Goal: Check status: Check status

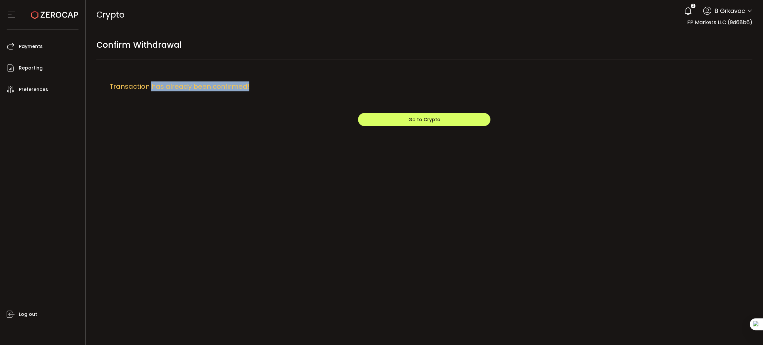
drag, startPoint x: 152, startPoint y: 87, endPoint x: 293, endPoint y: 89, distance: 140.7
click at [293, 89] on div "Transaction has already been confirmed!" at bounding box center [437, 86] width 682 height 53
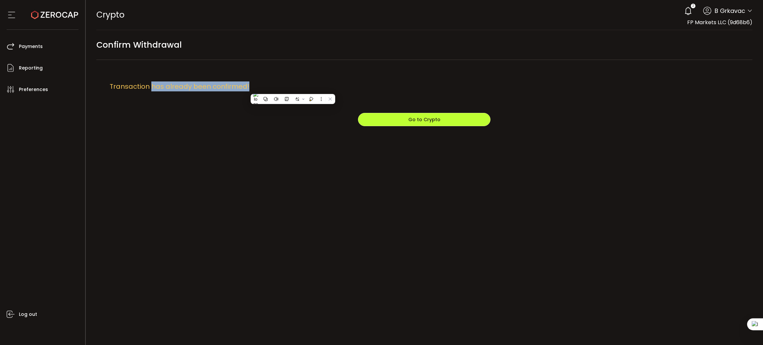
click at [398, 119] on button "Go to Crypto" at bounding box center [424, 119] width 132 height 13
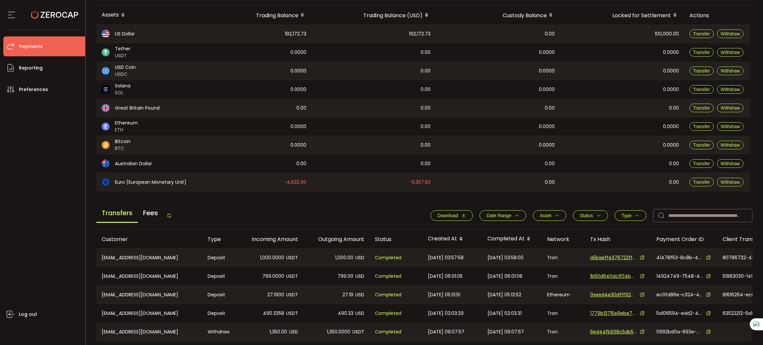
scroll to position [199, 0]
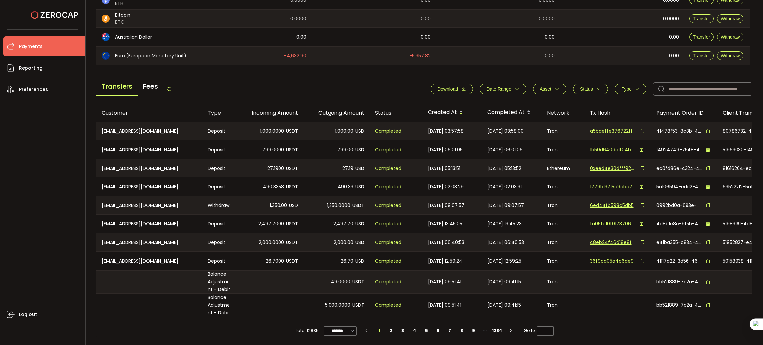
click at [139, 132] on div "[EMAIL_ADDRESS][DOMAIN_NAME]" at bounding box center [149, 131] width 106 height 18
click at [138, 131] on div "[EMAIL_ADDRESS][DOMAIN_NAME]" at bounding box center [149, 131] width 106 height 18
drag, startPoint x: 161, startPoint y: 131, endPoint x: 116, endPoint y: 130, distance: 44.7
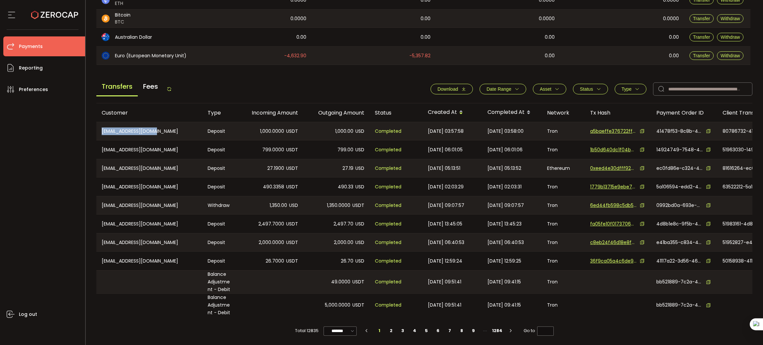
click at [102, 128] on div "[EMAIL_ADDRESS][DOMAIN_NAME]" at bounding box center [149, 131] width 106 height 18
copy div "[EMAIL_ADDRESS][DOMAIN_NAME]"
click at [150, 205] on div "[EMAIL_ADDRESS][DOMAIN_NAME]" at bounding box center [149, 205] width 106 height 18
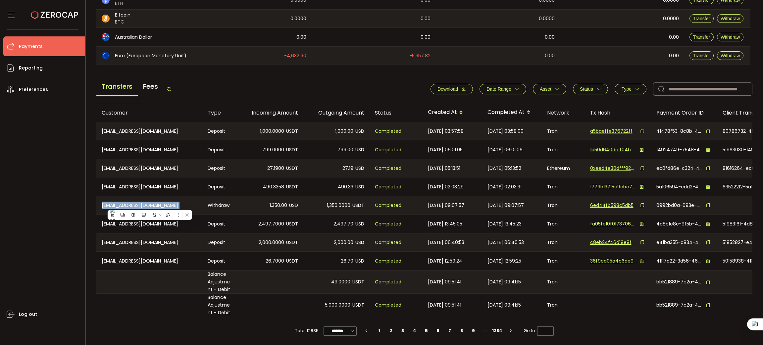
click at [150, 205] on div "[EMAIL_ADDRESS][DOMAIN_NAME]" at bounding box center [149, 205] width 106 height 18
click at [208, 212] on div "Withdraw" at bounding box center [219, 205] width 35 height 18
drag, startPoint x: 210, startPoint y: 127, endPoint x: 228, endPoint y: 129, distance: 18.3
click at [228, 129] on div "Deposit" at bounding box center [219, 131] width 35 height 18
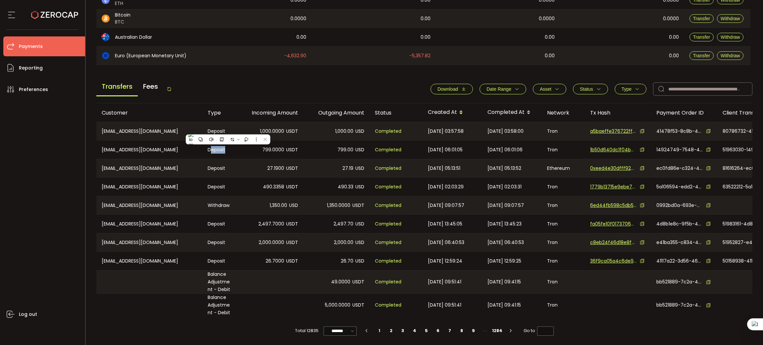
drag, startPoint x: 220, startPoint y: 150, endPoint x: 234, endPoint y: 152, distance: 14.1
click at [234, 152] on div "Deposit" at bounding box center [219, 149] width 35 height 19
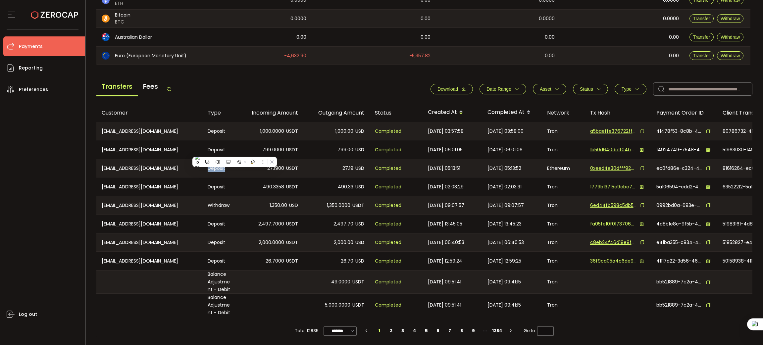
drag, startPoint x: 220, startPoint y: 168, endPoint x: 227, endPoint y: 169, distance: 7.3
click at [227, 169] on div "Deposit" at bounding box center [219, 168] width 35 height 18
drag, startPoint x: 207, startPoint y: 188, endPoint x: 235, endPoint y: 190, distance: 27.5
click at [235, 190] on div "Deposit" at bounding box center [219, 186] width 35 height 19
drag, startPoint x: 200, startPoint y: 222, endPoint x: 241, endPoint y: 224, distance: 41.1
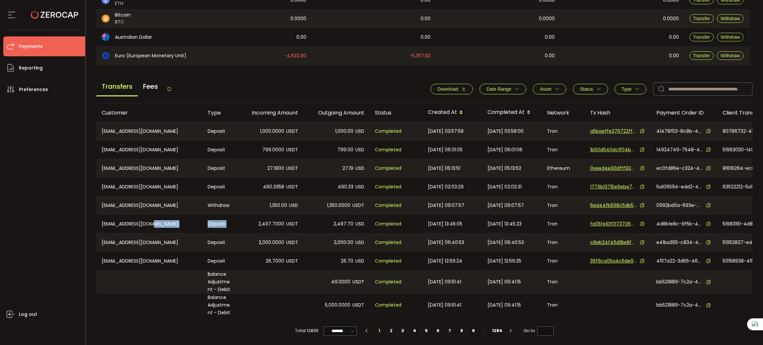
click at [241, 224] on tr "[EMAIL_ADDRESS][DOMAIN_NAME] Deposit 2,497.7000 USDT 2,497.70 USD Completed [DA…" at bounding box center [444, 223] width 697 height 19
drag, startPoint x: 209, startPoint y: 202, endPoint x: 240, endPoint y: 205, distance: 30.6
click at [240, 205] on tr "[EMAIL_ADDRESS][DOMAIN_NAME] Withdraw 1,350.00 USD 1,350.0000 USDT Completed [D…" at bounding box center [444, 205] width 697 height 19
click at [111, 204] on div "[EMAIL_ADDRESS][DOMAIN_NAME]" at bounding box center [149, 205] width 106 height 18
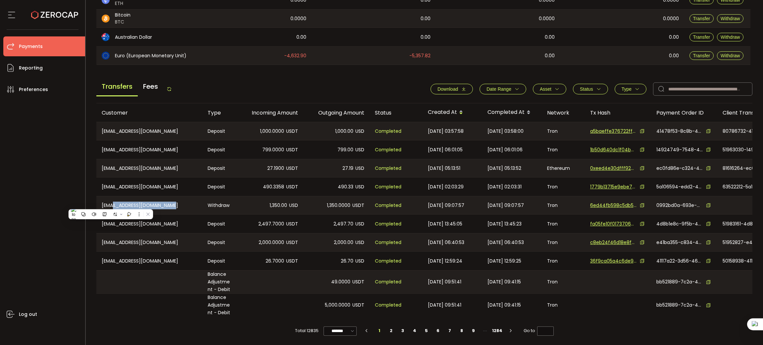
drag, startPoint x: 147, startPoint y: 207, endPoint x: 116, endPoint y: 204, distance: 31.2
click at [112, 207] on div "[EMAIL_ADDRESS][DOMAIN_NAME]" at bounding box center [149, 205] width 106 height 18
copy div "[EMAIL_ADDRESS][DOMAIN_NAME]"
click at [112, 188] on div "[EMAIL_ADDRESS][DOMAIN_NAME]" at bounding box center [149, 186] width 106 height 19
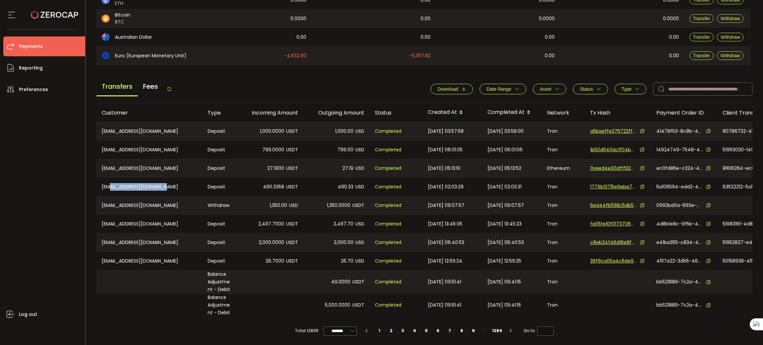
click at [112, 188] on div "[EMAIL_ADDRESS][DOMAIN_NAME]" at bounding box center [149, 186] width 106 height 19
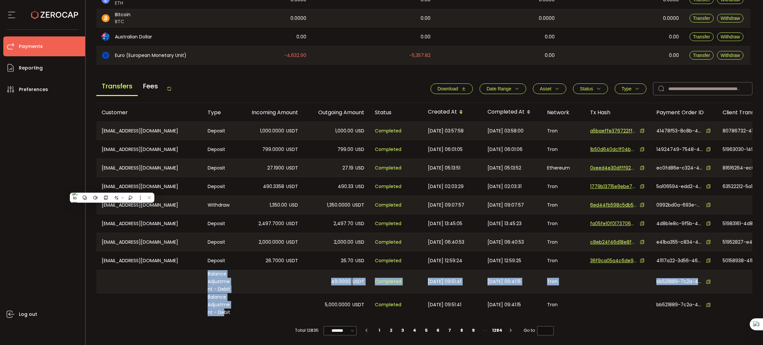
drag, startPoint x: 217, startPoint y: 309, endPoint x: 199, endPoint y: 269, distance: 44.4
click at [199, 269] on tbody "[EMAIL_ADDRESS][DOMAIN_NAME] Deposit 1,000.0000 USDT 1,000.00 USD Completed [DA…" at bounding box center [444, 218] width 697 height 195
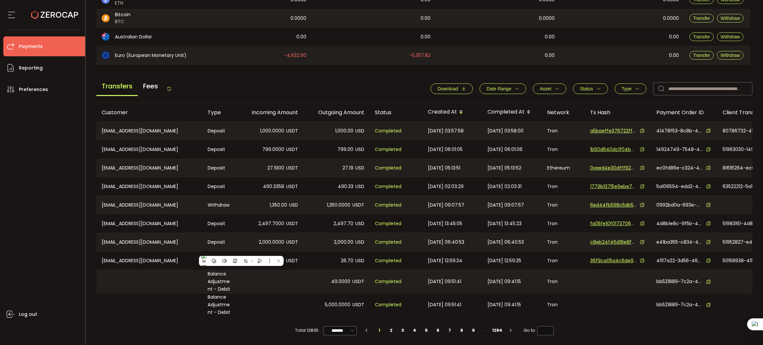
click at [27, 49] on span "Payments" at bounding box center [31, 47] width 24 height 10
click at [161, 85] on span "Fees" at bounding box center [150, 86] width 25 height 18
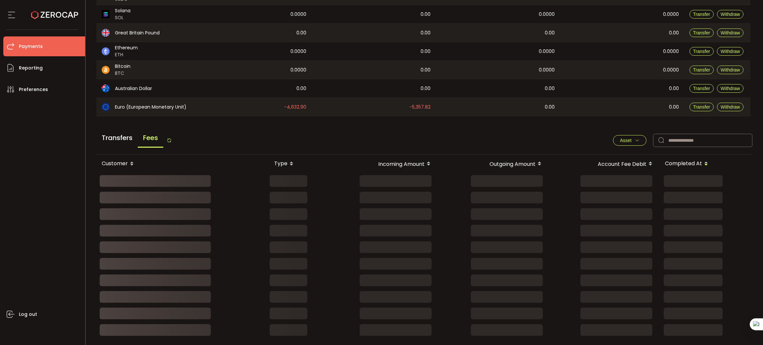
scroll to position [189, 0]
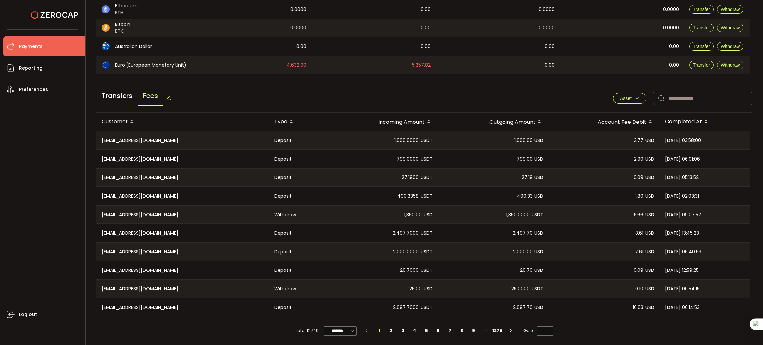
click at [115, 137] on div "[EMAIL_ADDRESS][DOMAIN_NAME]" at bounding box center [182, 140] width 172 height 18
click at [118, 96] on span "Transfers" at bounding box center [116, 96] width 41 height 18
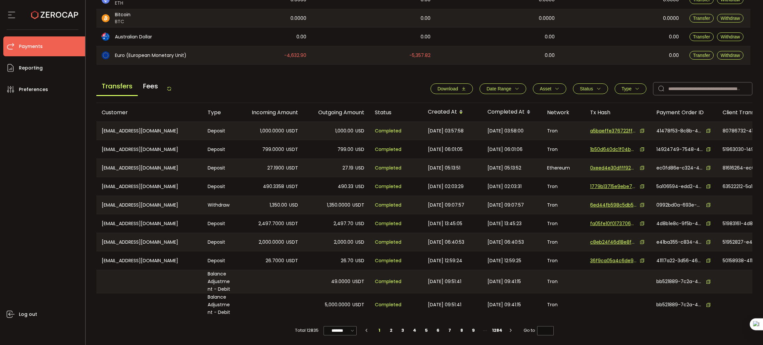
click at [10, 16] on icon at bounding box center [12, 15] width 10 height 10
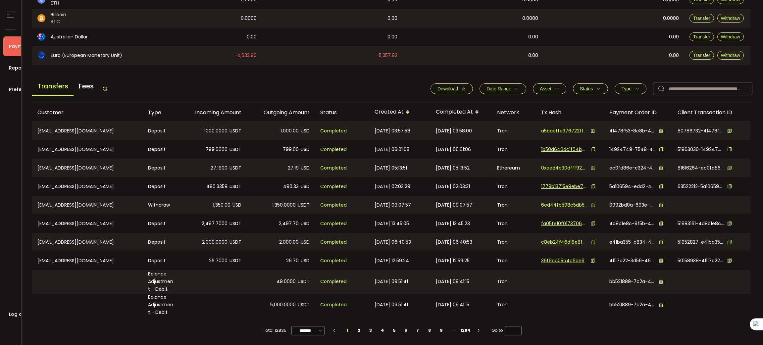
scroll to position [199, 0]
click at [12, 16] on icon at bounding box center [10, 15] width 10 height 10
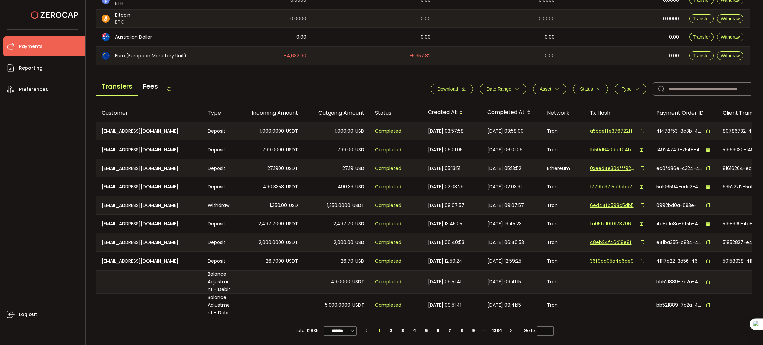
click at [371, 131] on div "Completed" at bounding box center [395, 131] width 53 height 18
click at [126, 132] on div "[EMAIL_ADDRESS][DOMAIN_NAME]" at bounding box center [149, 131] width 106 height 18
click at [737, 131] on div "51963030-149247497548435786fc168a32e0da8a-M1" at bounding box center [706, 139] width 113 height 16
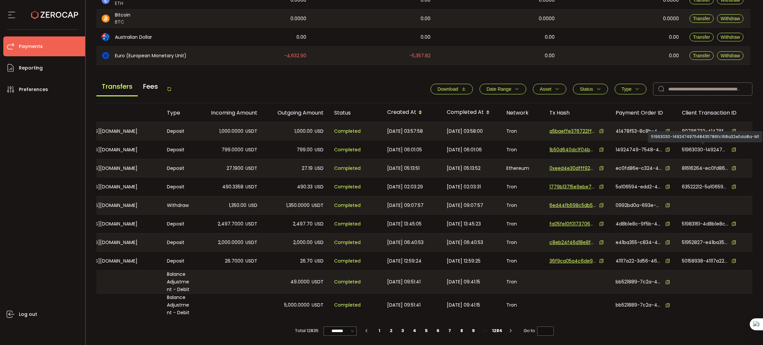
click at [731, 130] on icon at bounding box center [733, 131] width 5 height 5
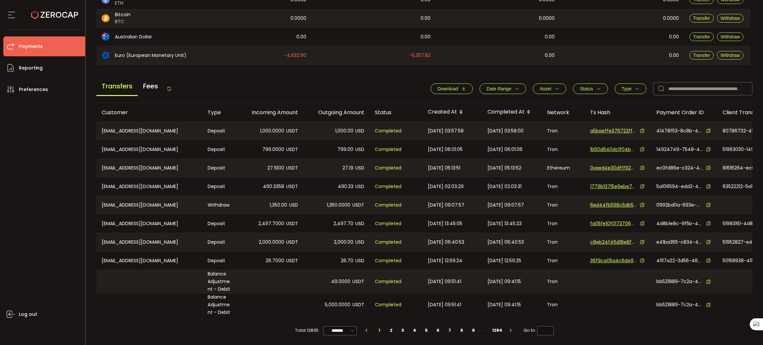
drag, startPoint x: 40, startPoint y: 47, endPoint x: 50, endPoint y: 47, distance: 10.3
click at [40, 47] on span "Payments" at bounding box center [31, 47] width 24 height 10
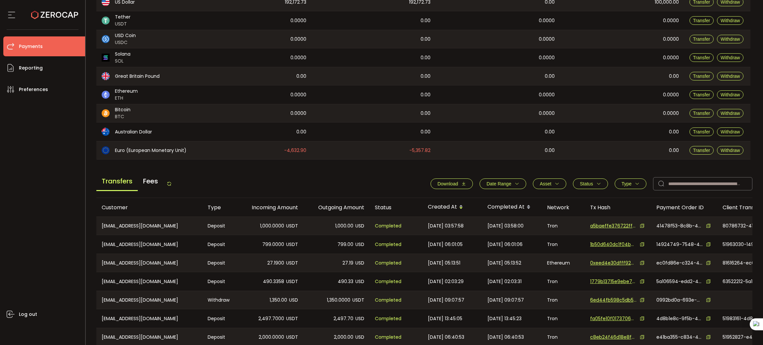
scroll to position [201, 0]
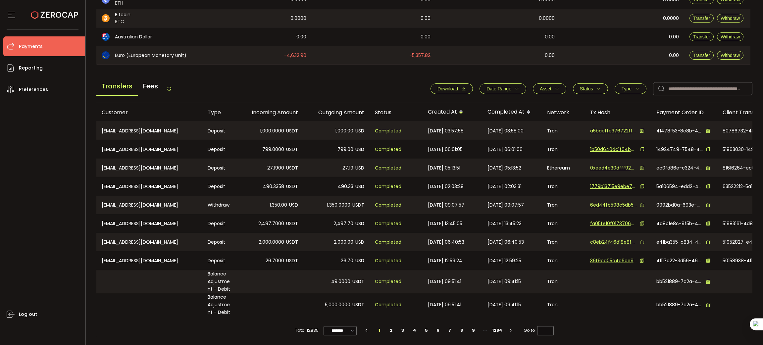
click at [515, 88] on icon "button" at bounding box center [516, 88] width 5 height 5
click at [551, 86] on span "Asset" at bounding box center [550, 88] width 20 height 5
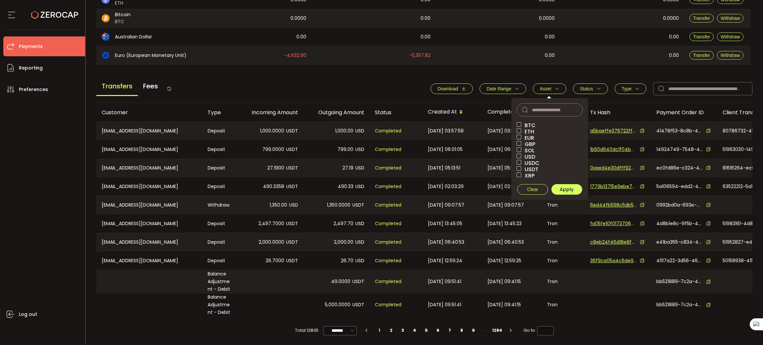
click at [591, 86] on span "Status" at bounding box center [590, 88] width 21 height 5
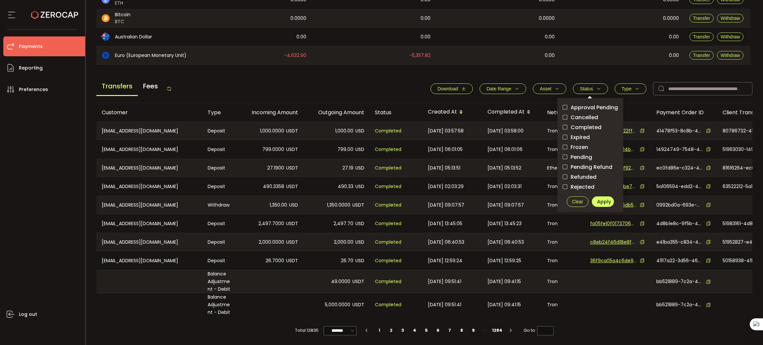
click at [635, 86] on icon "button" at bounding box center [637, 88] width 5 height 5
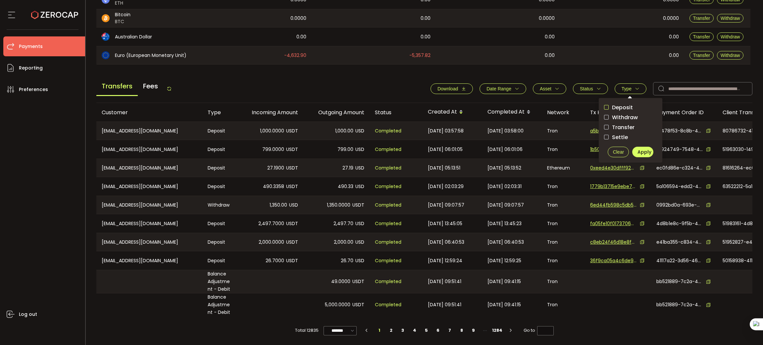
click at [604, 103] on label "Deposit" at bounding box center [630, 107] width 53 height 8
click at [645, 150] on span "Apply" at bounding box center [644, 152] width 14 height 7
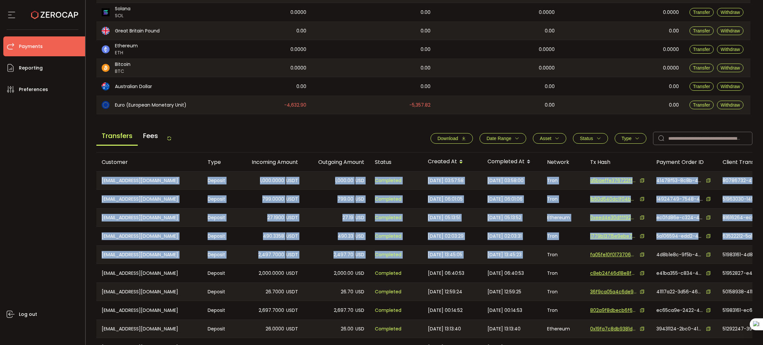
drag, startPoint x: 542, startPoint y: 256, endPoint x: 101, endPoint y: 180, distance: 448.3
click at [99, 180] on tbody "[EMAIL_ADDRESS][DOMAIN_NAME] Deposit 1,000.0000 USDT 1,000.00 USD Completed [DA…" at bounding box center [444, 263] width 697 height 185
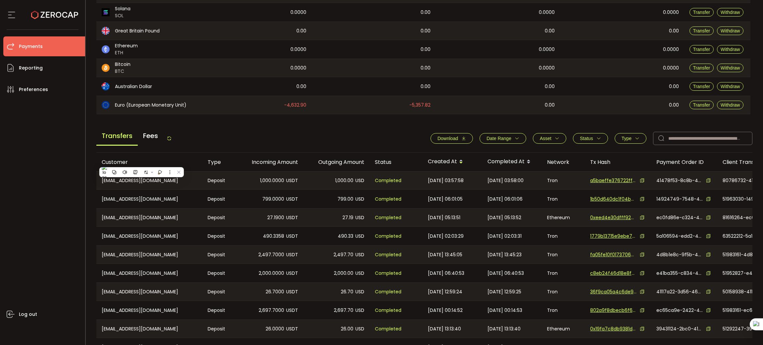
click at [403, 146] on div "Transfers Fees Download Date Range - Asset BTC ETH EUR GBP SOL USD USDC USDT XR…" at bounding box center [424, 139] width 656 height 25
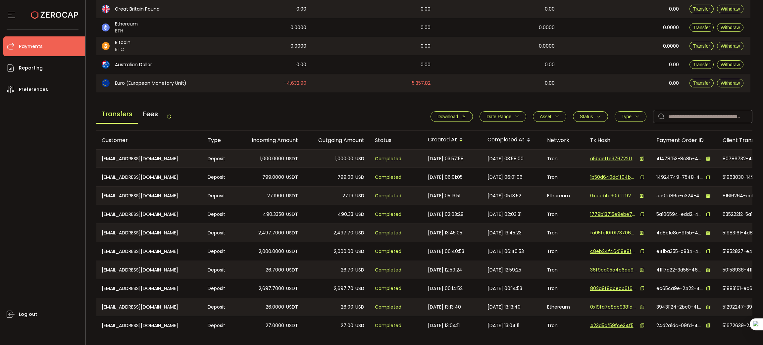
scroll to position [191, 0]
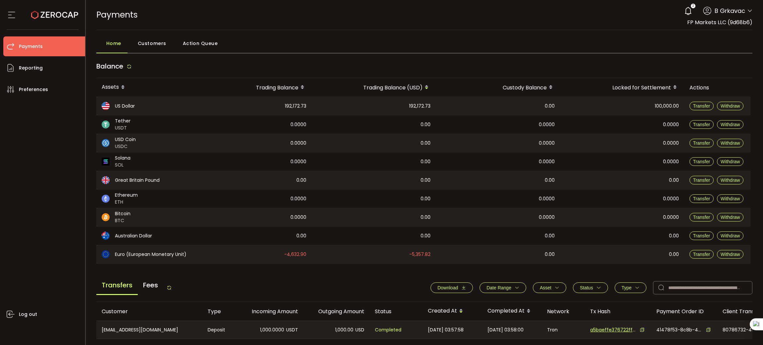
drag, startPoint x: 136, startPoint y: 5, endPoint x: 145, endPoint y: 7, distance: 8.5
click at [136, 5] on div "PAYMENTS Buy Power $0.00 USD Payments Payments Verify Your Identity 2 B Grkavac…" at bounding box center [424, 15] width 656 height 30
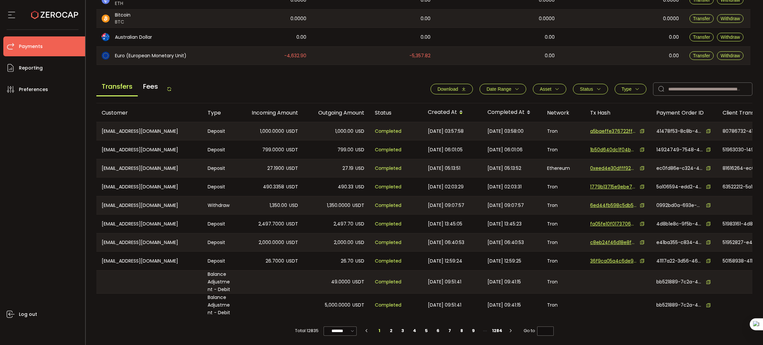
scroll to position [201, 0]
click at [389, 331] on li "2" at bounding box center [391, 330] width 12 height 9
type input "*"
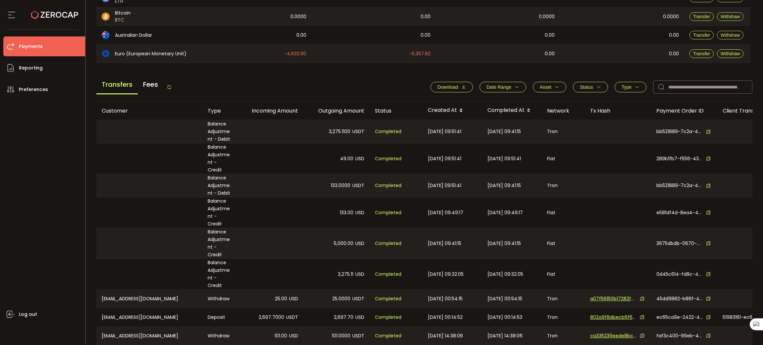
scroll to position [219, 0]
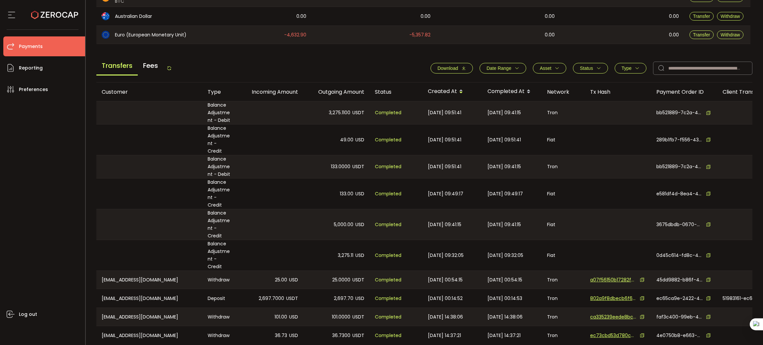
drag, startPoint x: 217, startPoint y: 111, endPoint x: 380, endPoint y: 251, distance: 215.0
click at [380, 251] on tbody "Balance Adjustment - Debit 3,275.1100 USDT Completed 2025-09-26 09:51:41 2025-0…" at bounding box center [444, 223] width 697 height 244
click at [342, 68] on div "Transfers Fees Download Date Range - Asset BTC ETH EUR GBP SOL USD USDC USDT XR…" at bounding box center [424, 69] width 656 height 25
